Goal: Transaction & Acquisition: Purchase product/service

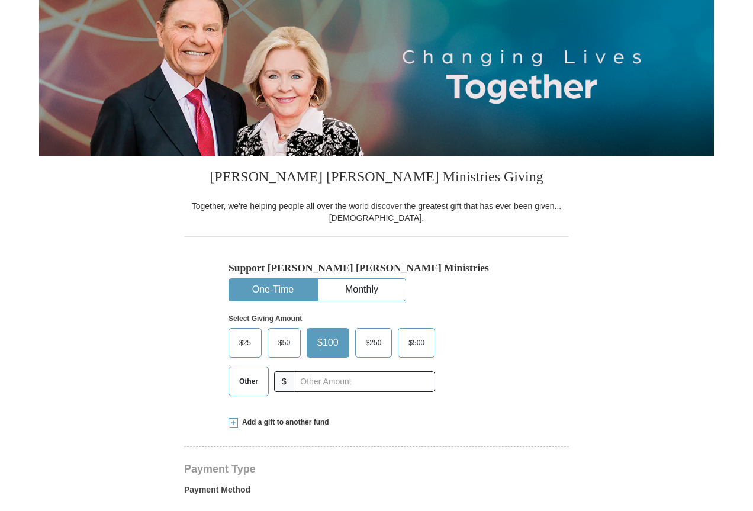
select select "AL"
click at [244, 339] on span "$25" at bounding box center [245, 343] width 24 height 18
click at [0, 0] on input "$25" at bounding box center [0, 0] width 0 height 0
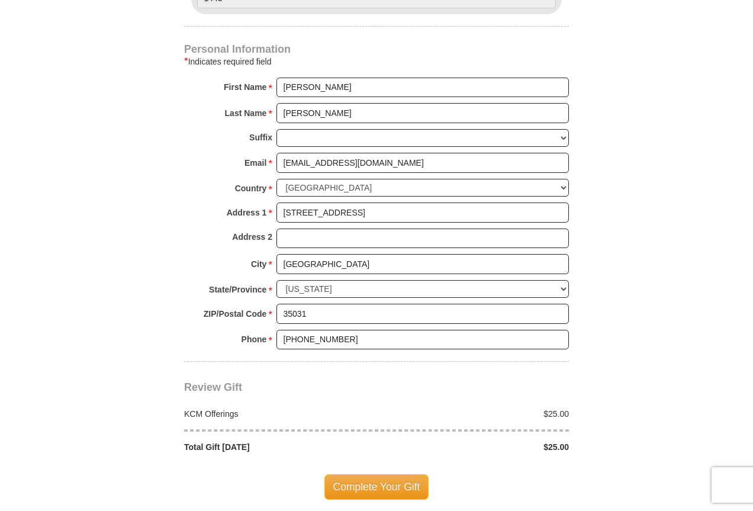
scroll to position [770, 0]
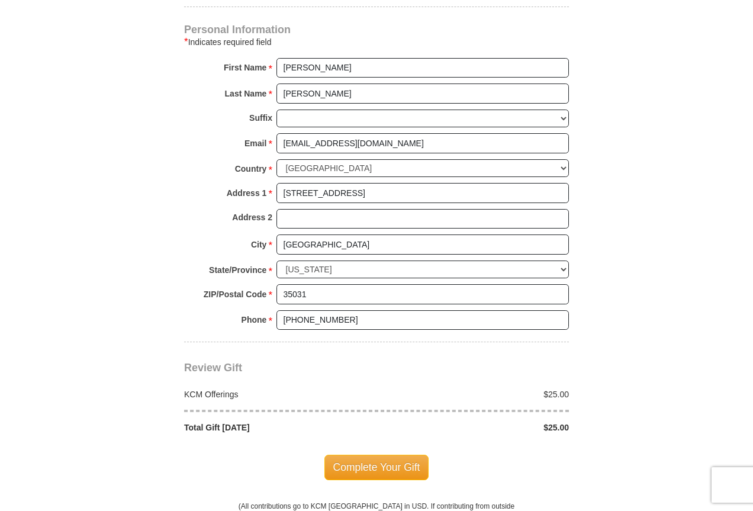
click at [375, 467] on span "Complete Your Gift" at bounding box center [376, 467] width 105 height 25
